Goal: Information Seeking & Learning: Learn about a topic

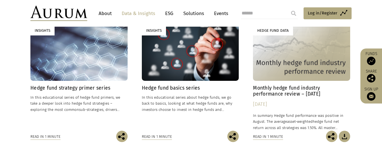
scroll to position [188, 0]
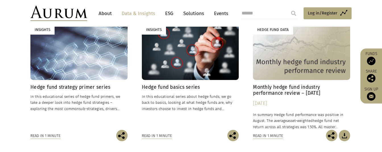
click at [301, 86] on h4 "Monthly hedge fund industry performance review – [DATE]" at bounding box center [301, 90] width 97 height 12
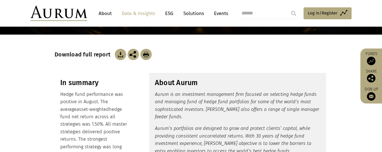
scroll to position [62, 0]
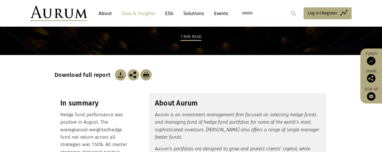
click at [119, 75] on img at bounding box center [120, 74] width 11 height 11
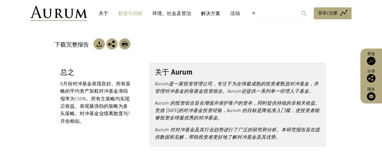
scroll to position [92, 0]
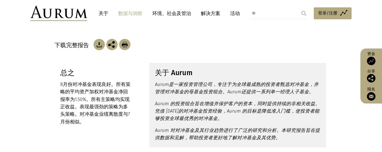
click at [98, 45] on img at bounding box center [98, 44] width 11 height 11
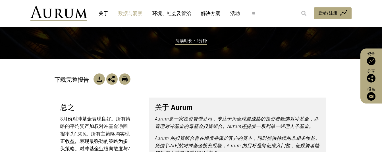
scroll to position [118, 0]
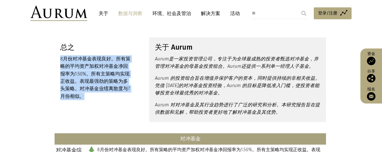
drag, startPoint x: 61, startPoint y: 59, endPoint x: 92, endPoint y: 97, distance: 49.2
click at [92, 97] on p "8月份对冲基金表现良好。所有策略的平均 资产加权 对冲基金净回报率为1.50%。所有主策略均实现正收益。表现最强劲的策略为多头策略。对冲基金业绩离散度与7月份…" at bounding box center [95, 77] width 71 height 45
copy p "8月份对冲基金表现良好。所有策略的平均 资产加权 对冲基金净回报率为1.50%。所有主策略均实现正收益。表现最强劲的策略为多头策略。对冲基金业绩离散度与7月份…"
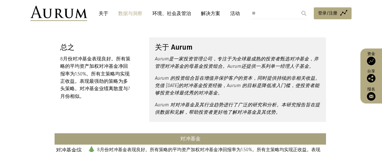
click at [209, 85] on font "Aurum 的投资组合旨在增值并保护客户的资本，同时提供持续的非相关收益。凭借 [DATE]的对冲基金投资经验，Aurum 的目标是降低准入门槛，使投资者能够…" at bounding box center [237, 86] width 165 height 20
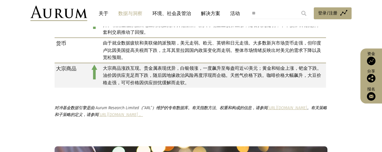
scroll to position [460, 0]
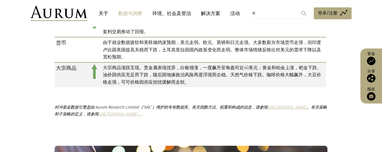
drag, startPoint x: 181, startPoint y: 49, endPoint x: 236, endPoint y: 89, distance: 68.5
copy table
